Goal: Go to known website: Go to known website

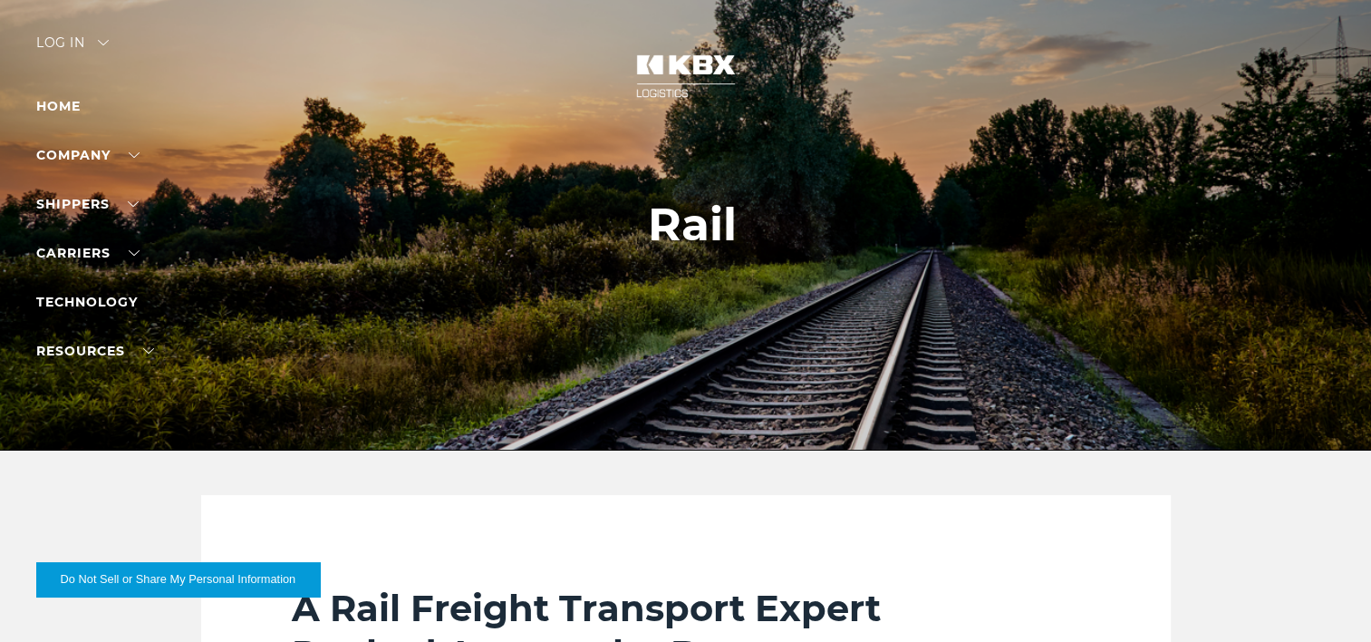
click at [68, 40] on div "Log in" at bounding box center [72, 49] width 73 height 26
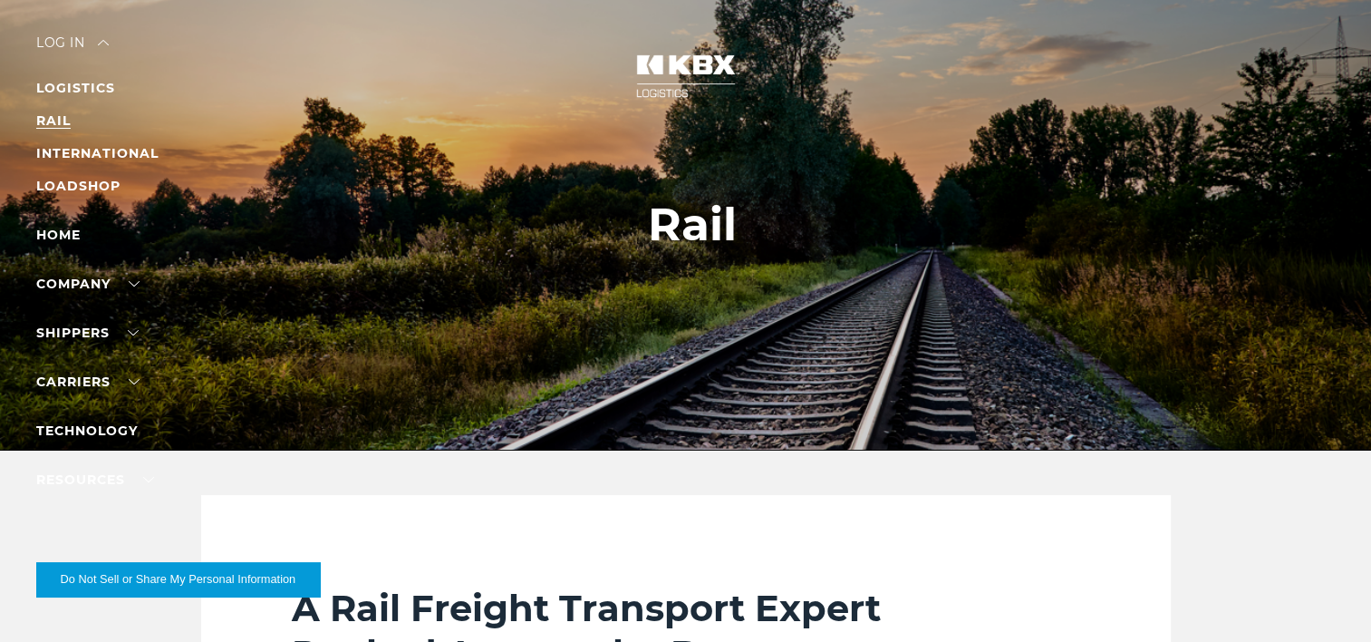
click at [42, 120] on link "RAIL" at bounding box center [53, 120] width 34 height 16
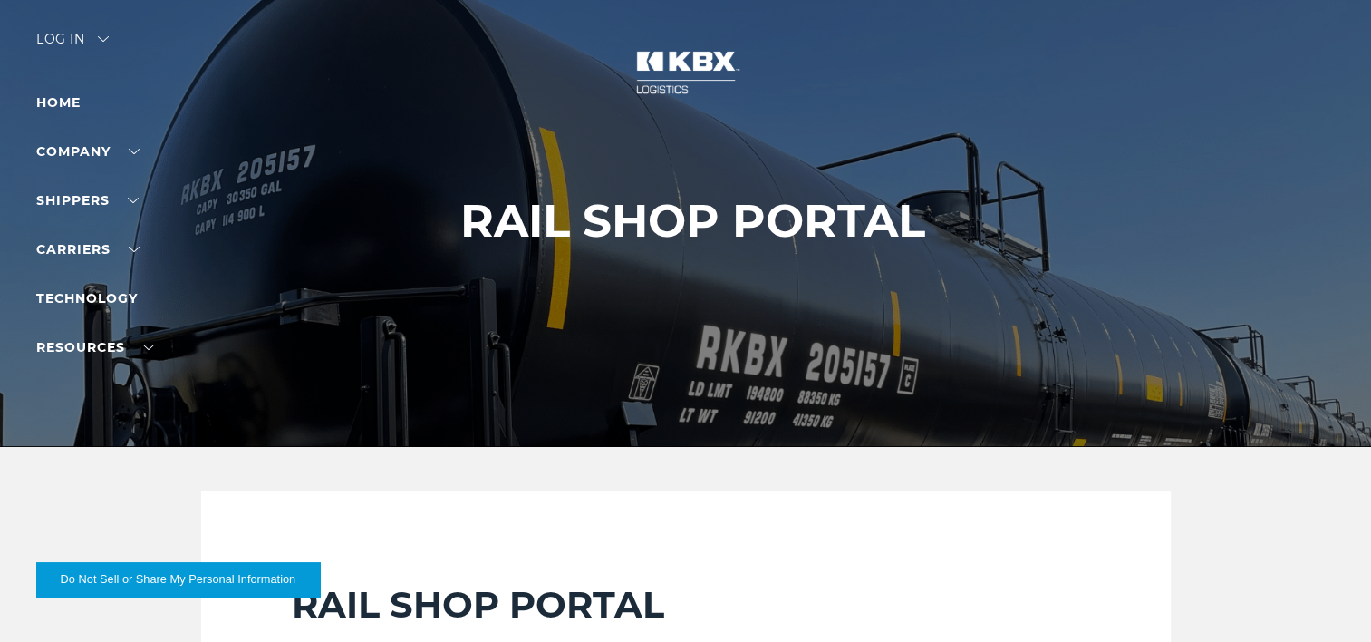
scroll to position [2, 0]
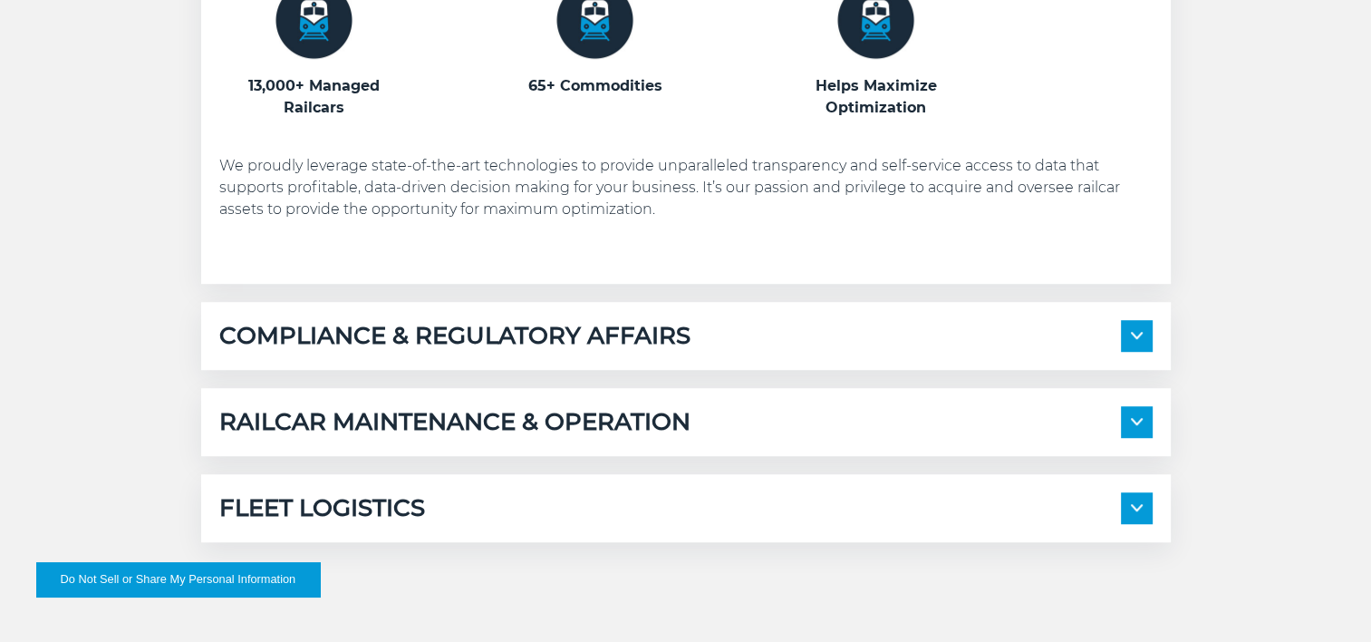
scroll to position [1164, 0]
click at [1134, 343] on span at bounding box center [1137, 336] width 32 height 32
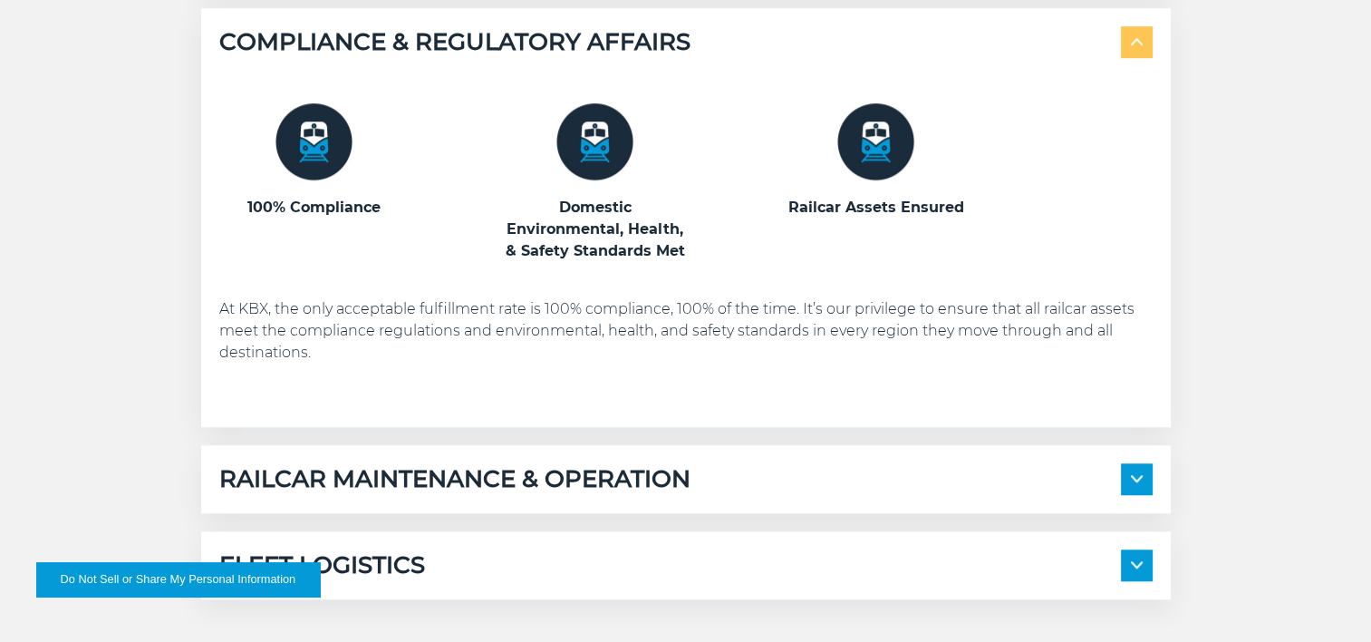
scroll to position [1464, 0]
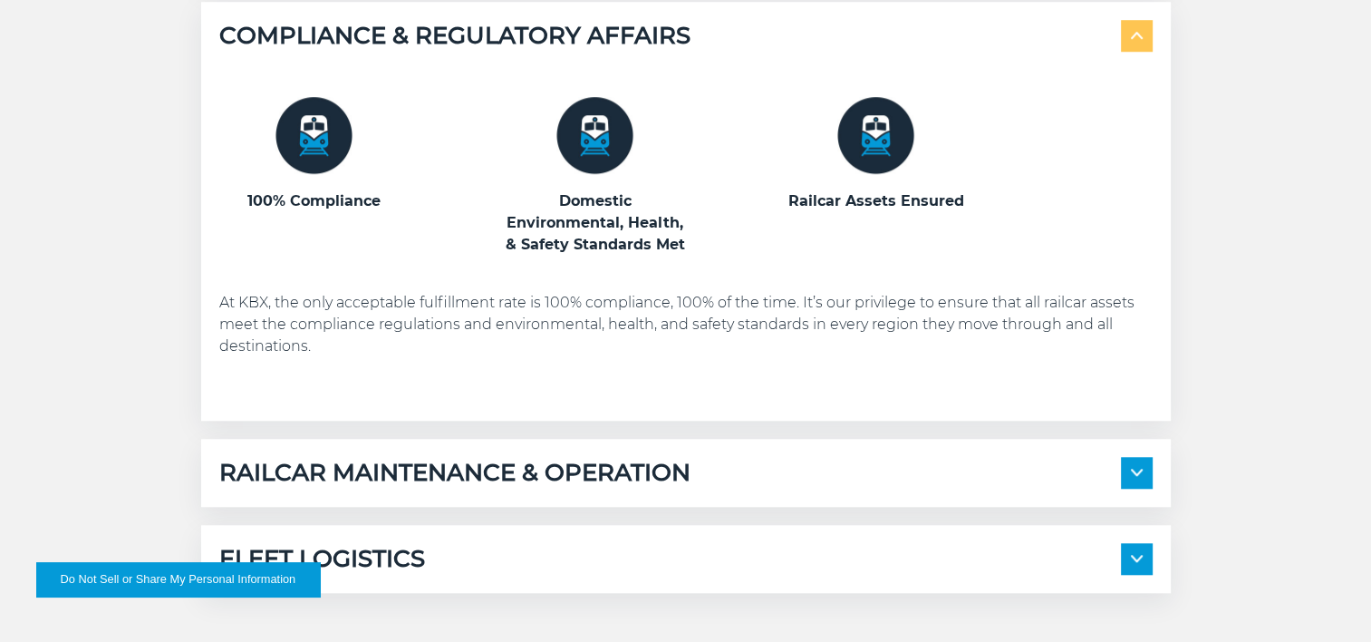
click at [1127, 471] on span at bounding box center [1137, 473] width 32 height 32
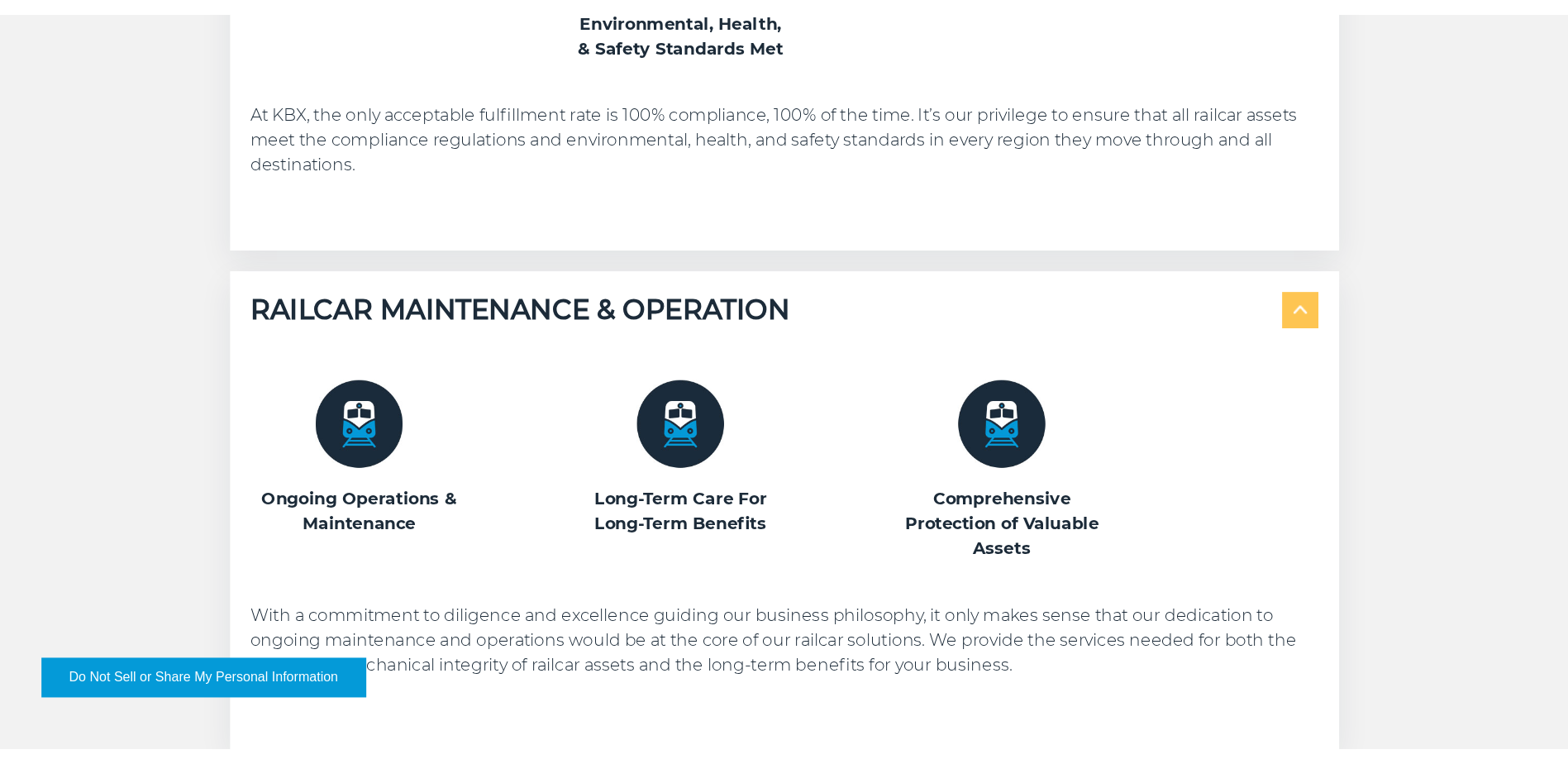
scroll to position [1537, 0]
